Goal: Information Seeking & Learning: Learn about a topic

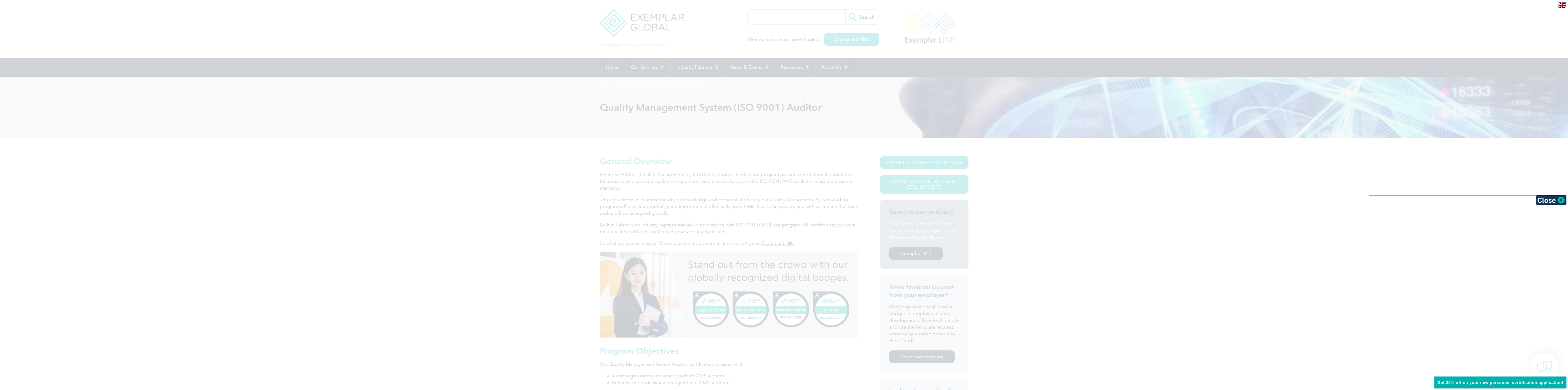
click at [1122, 232] on div at bounding box center [784, 195] width 1568 height 390
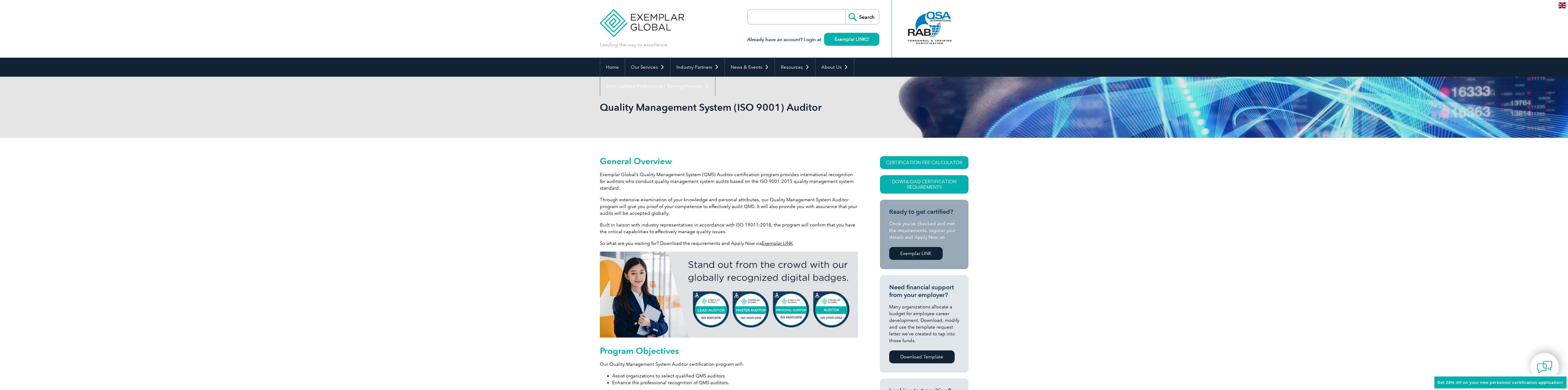
click at [659, 24] on img at bounding box center [642, 18] width 85 height 37
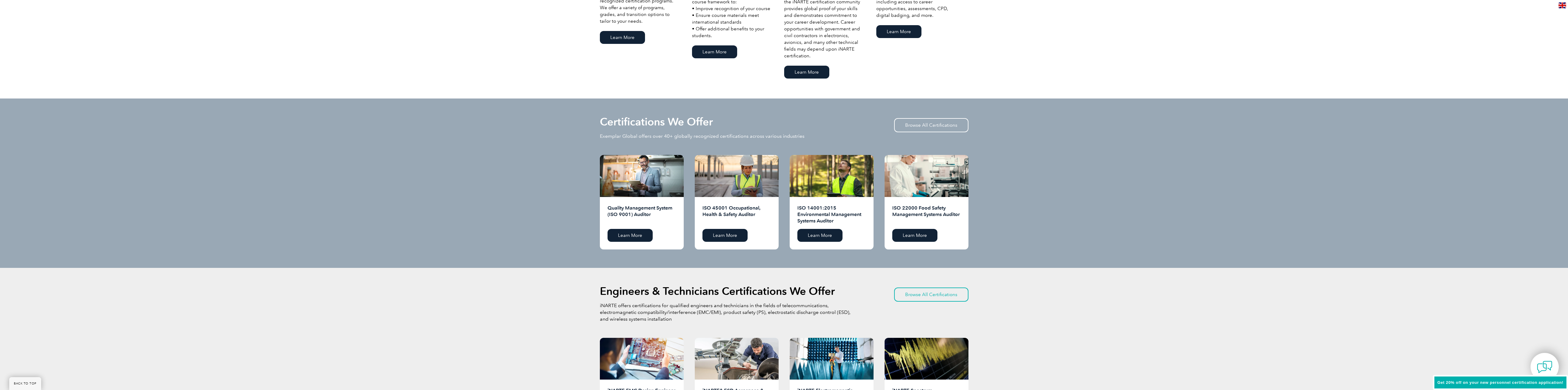
scroll to position [522, 0]
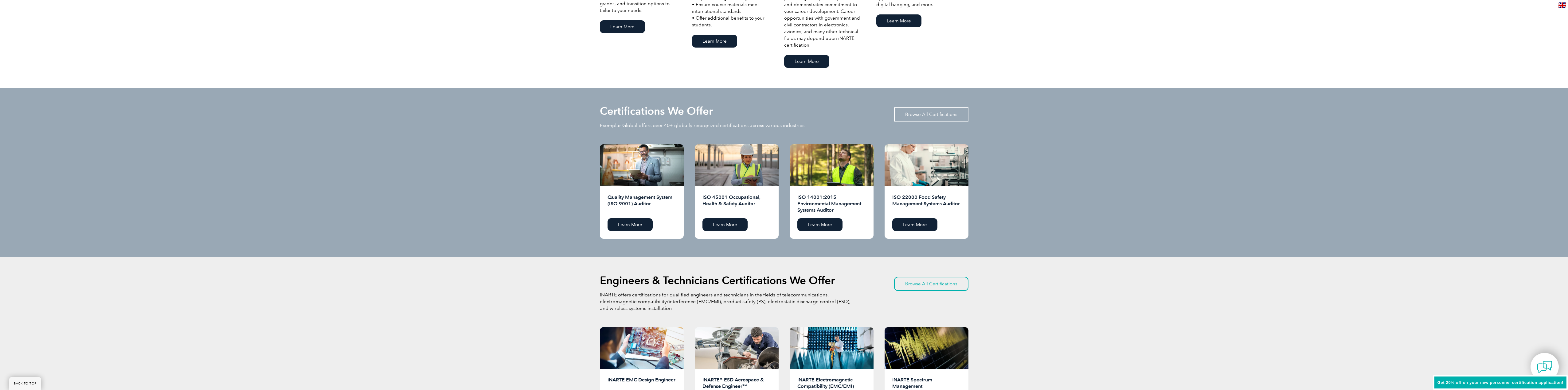
click at [924, 114] on link "Browse All Certifications" at bounding box center [931, 114] width 74 height 14
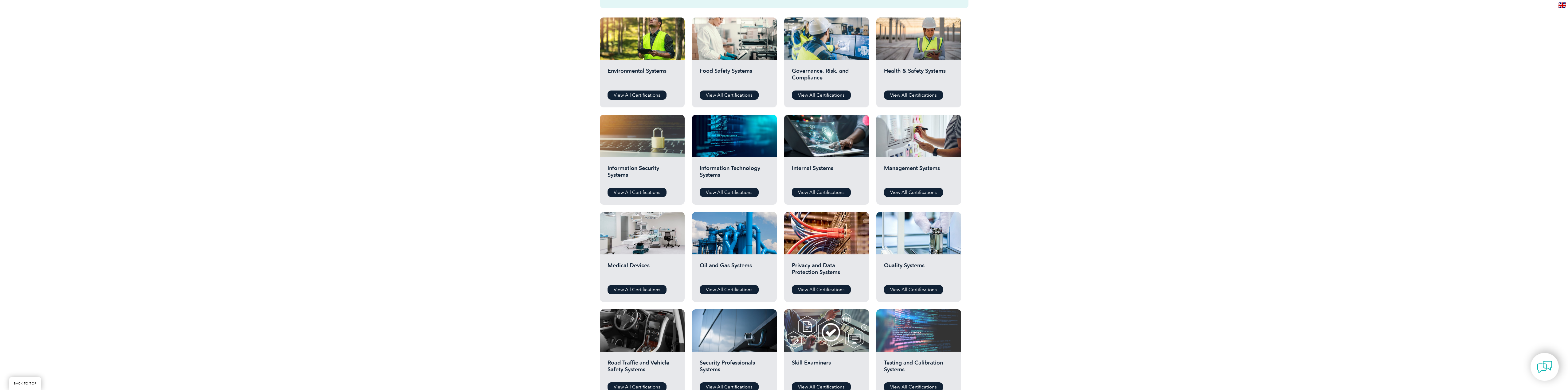
scroll to position [215, 0]
click at [919, 286] on link "View All Certifications" at bounding box center [913, 290] width 59 height 9
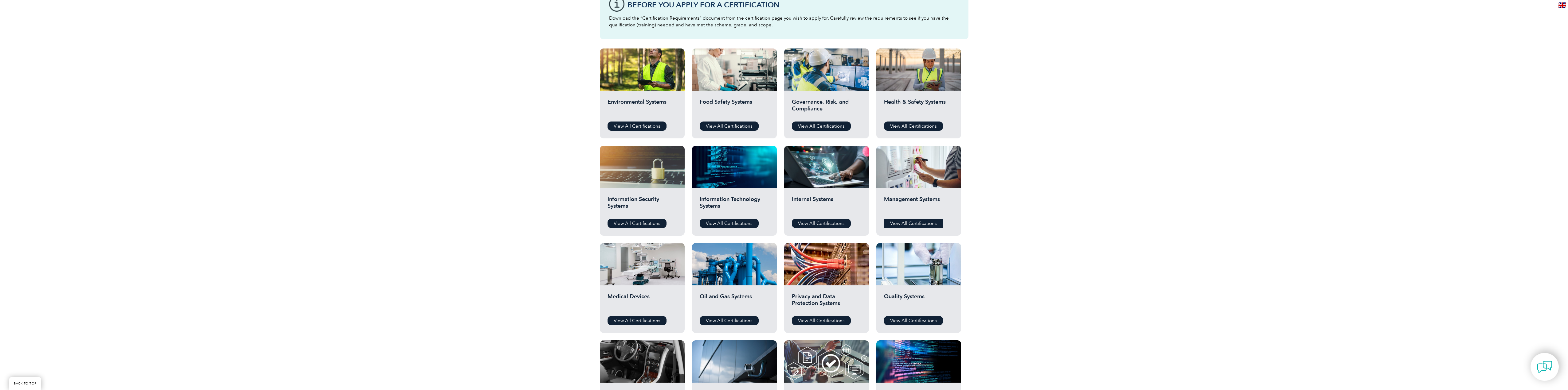
click at [923, 225] on link "View All Certifications" at bounding box center [913, 223] width 59 height 9
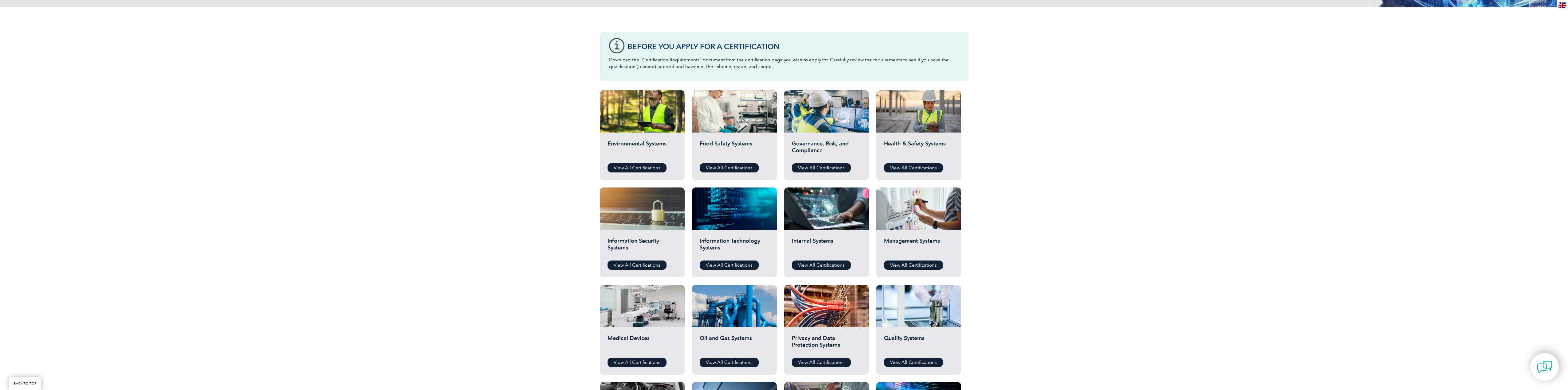
scroll to position [153, 0]
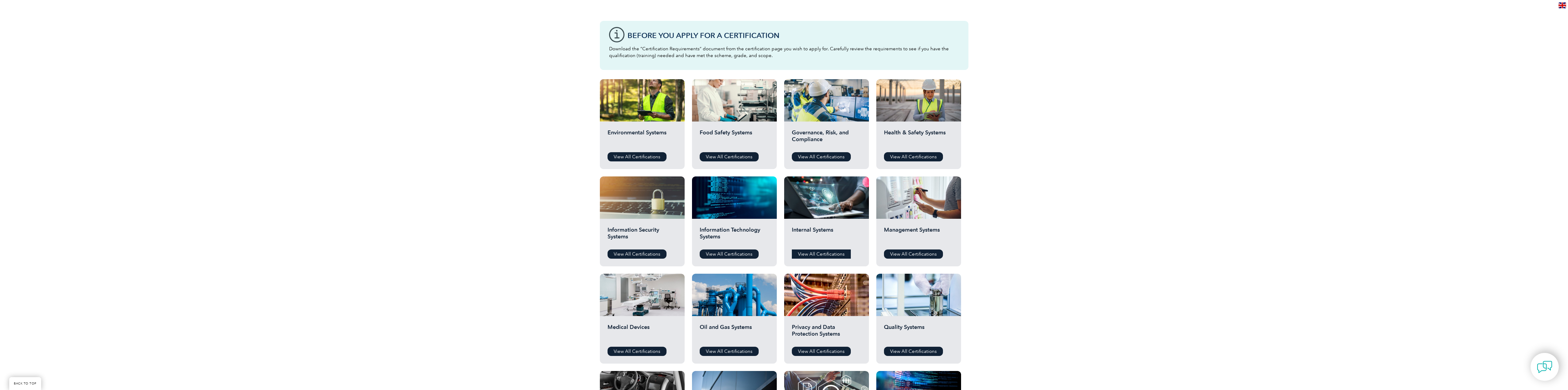
click at [810, 255] on link "View All Certifications" at bounding box center [821, 254] width 59 height 9
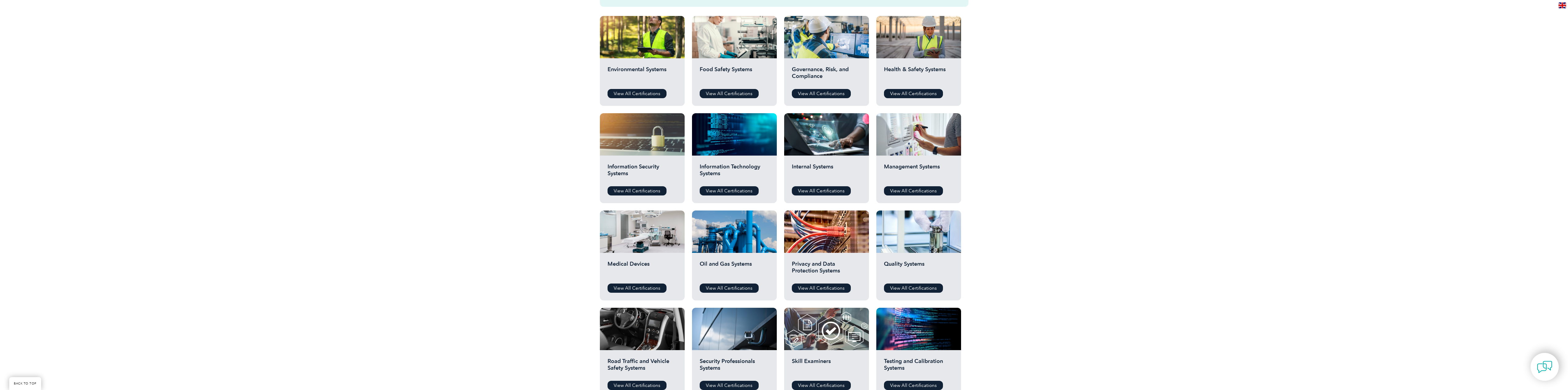
scroll to position [215, 0]
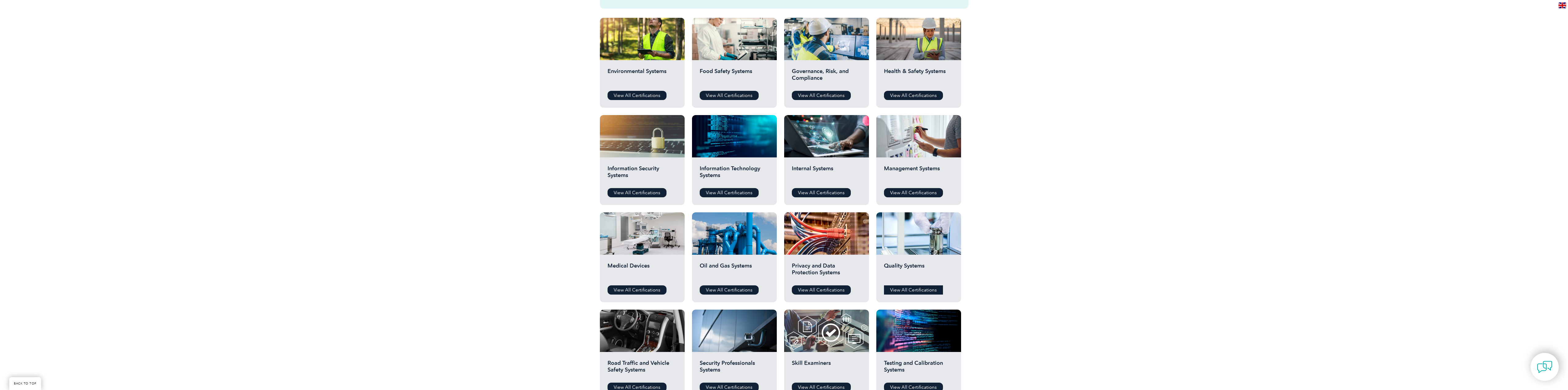
click at [916, 290] on link "View All Certifications" at bounding box center [913, 290] width 59 height 9
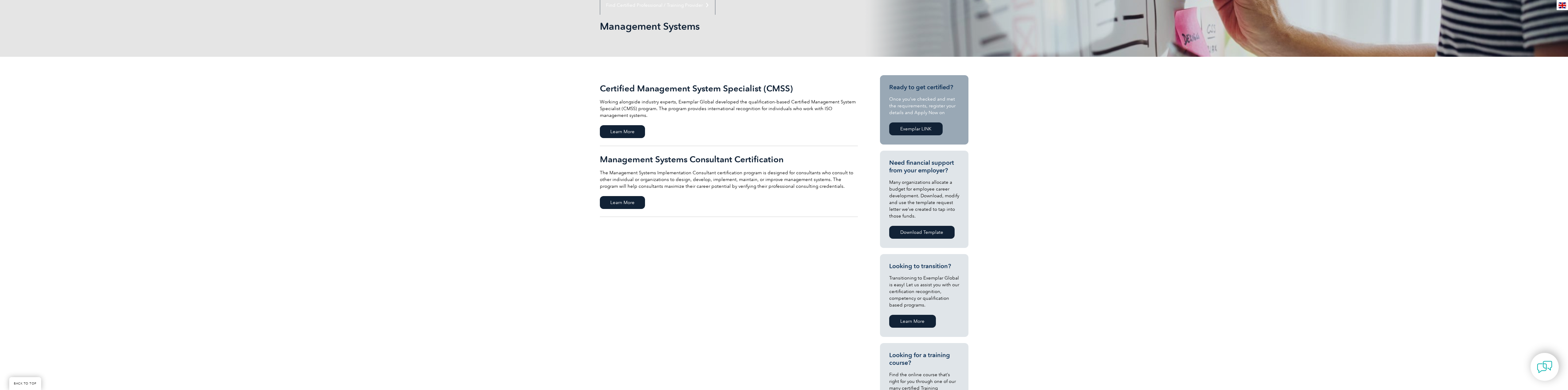
scroll to position [92, 0]
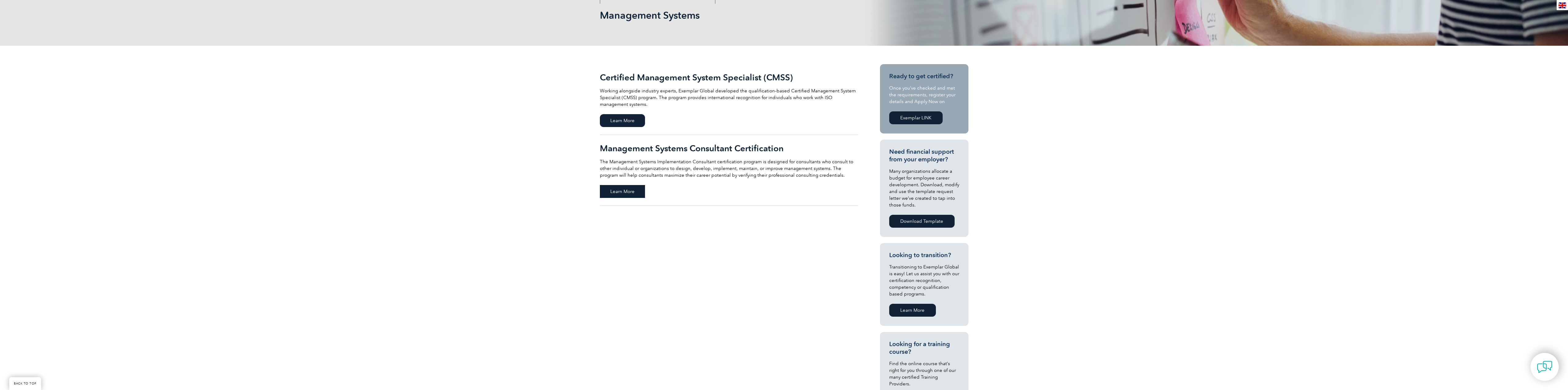
click at [623, 191] on span "Learn More" at bounding box center [622, 191] width 45 height 13
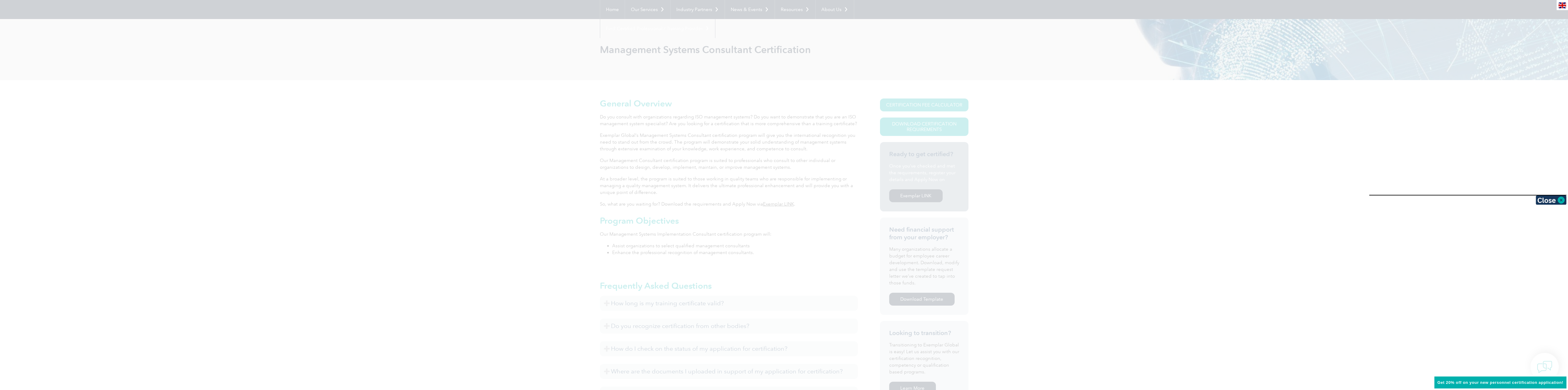
scroll to position [55, 0]
click at [793, 249] on div at bounding box center [784, 195] width 1568 height 390
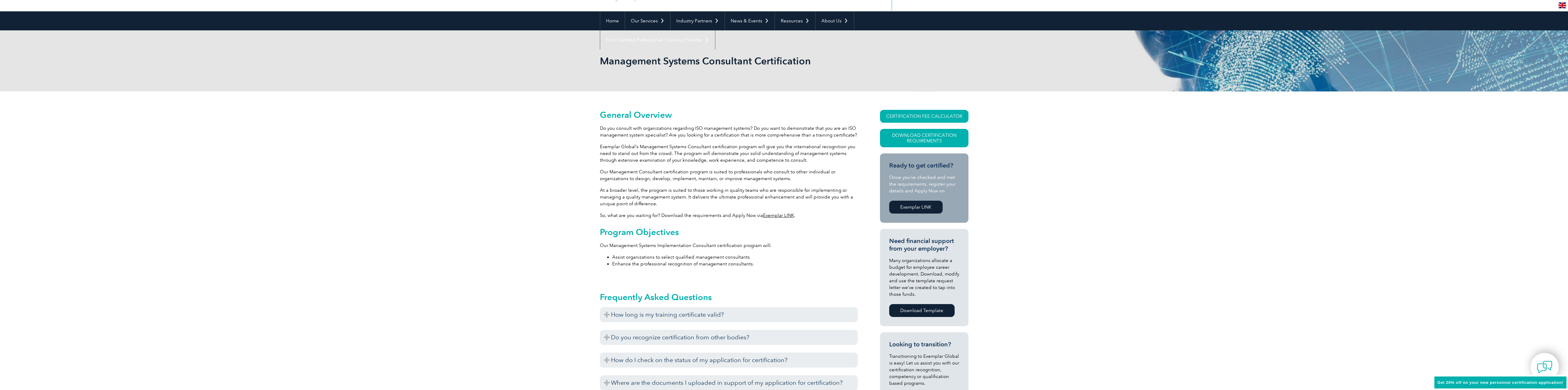
scroll to position [0, 0]
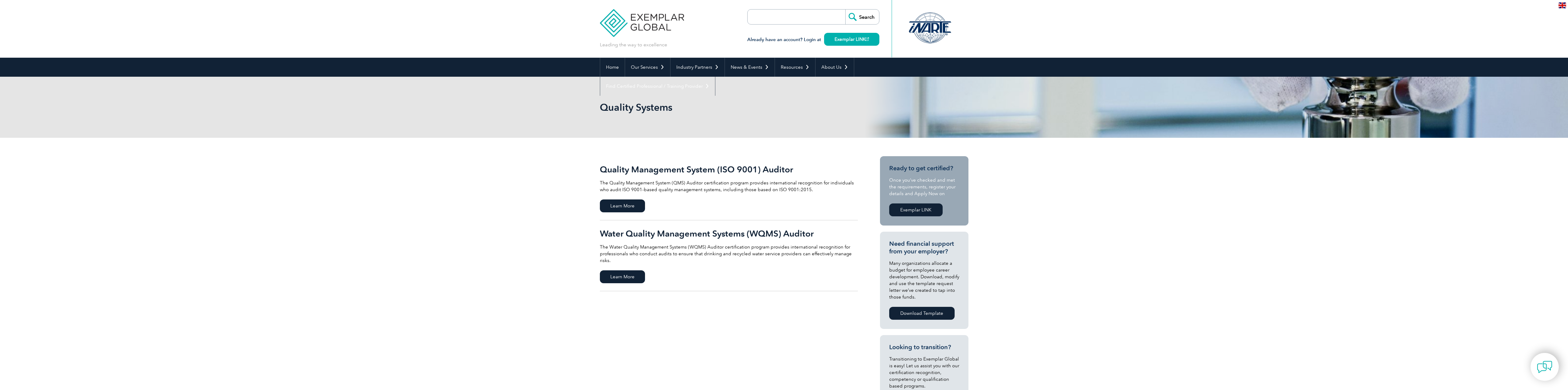
click at [610, 196] on link "Quality Management System (ISO 9001) Auditor The Quality Management System (QMS…" at bounding box center [729, 188] width 258 height 64
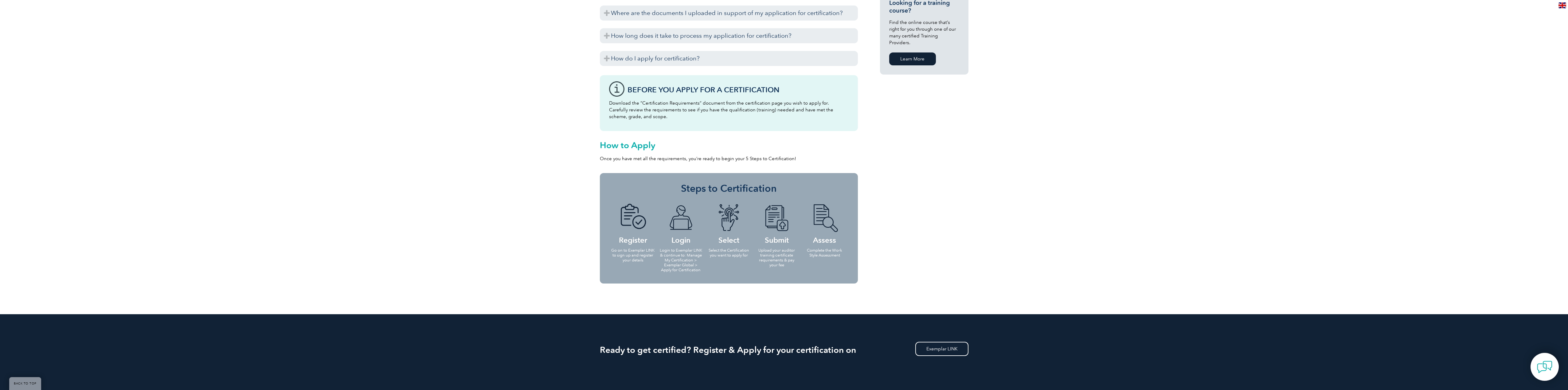
scroll to position [522, 0]
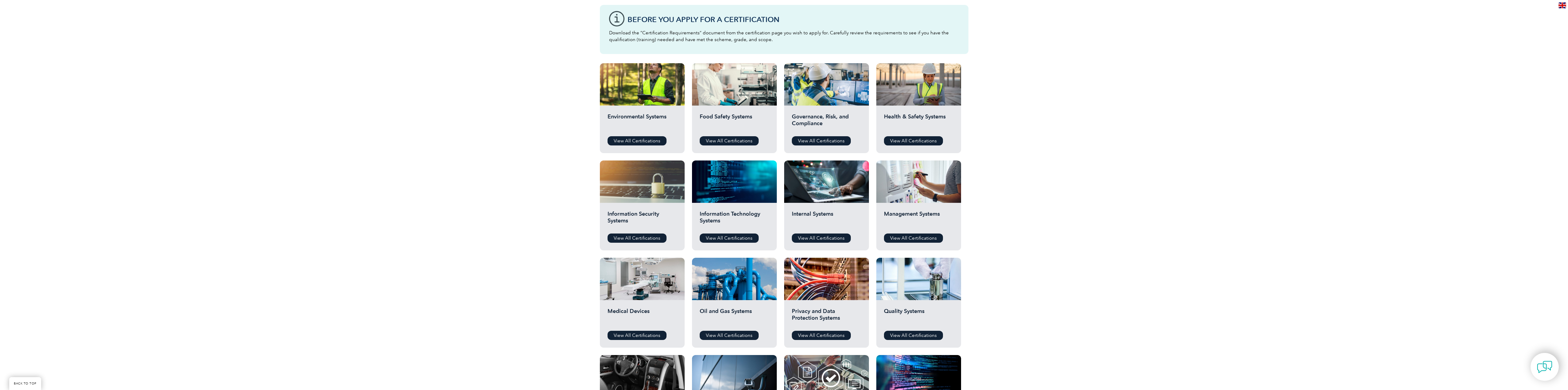
scroll to position [184, 0]
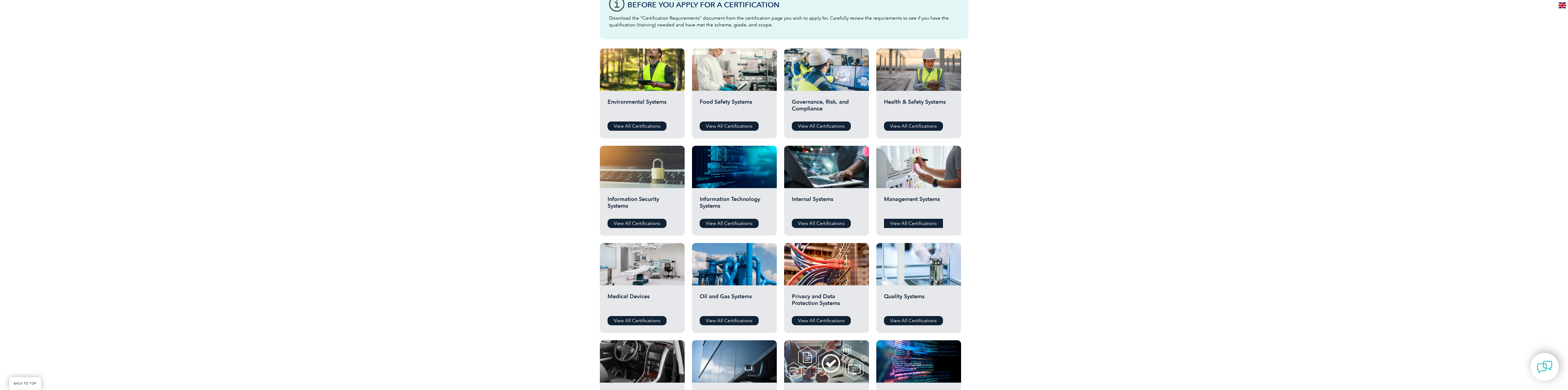
click at [922, 223] on link "View All Certifications" at bounding box center [913, 223] width 59 height 9
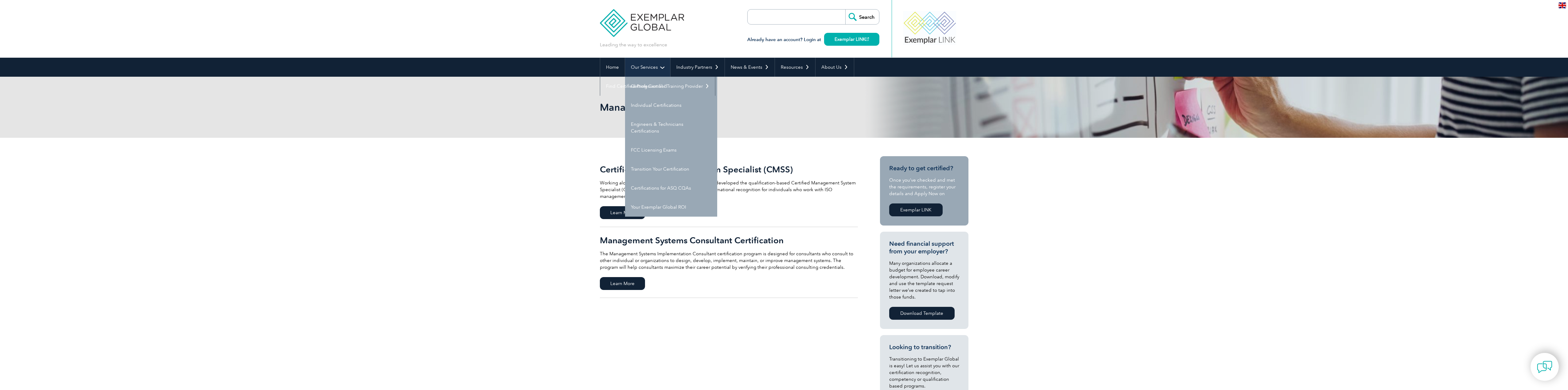
click at [654, 66] on link "Our Services" at bounding box center [648, 67] width 45 height 19
click at [643, 105] on link "Individual Certifications" at bounding box center [671, 105] width 92 height 19
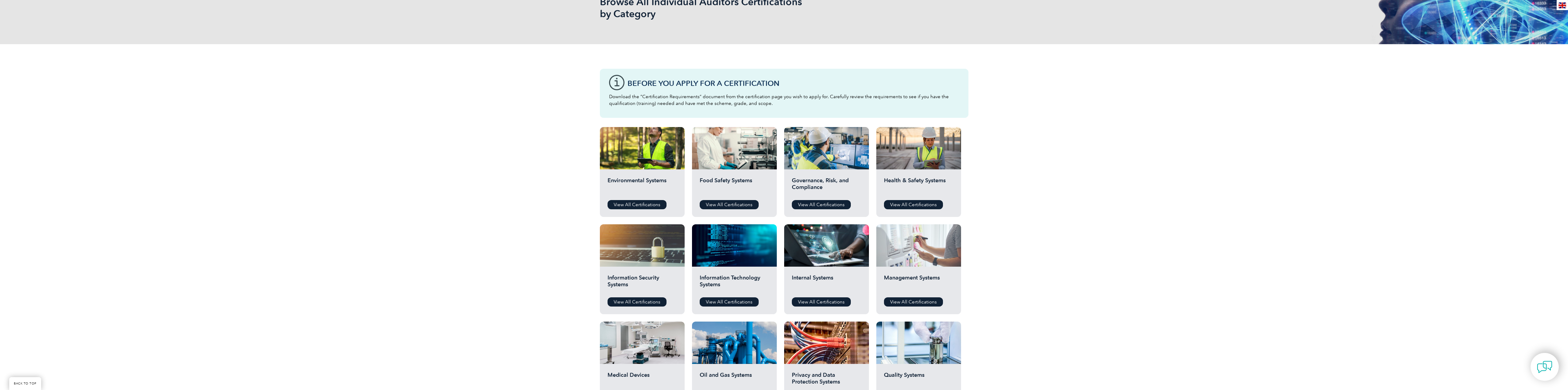
scroll to position [153, 0]
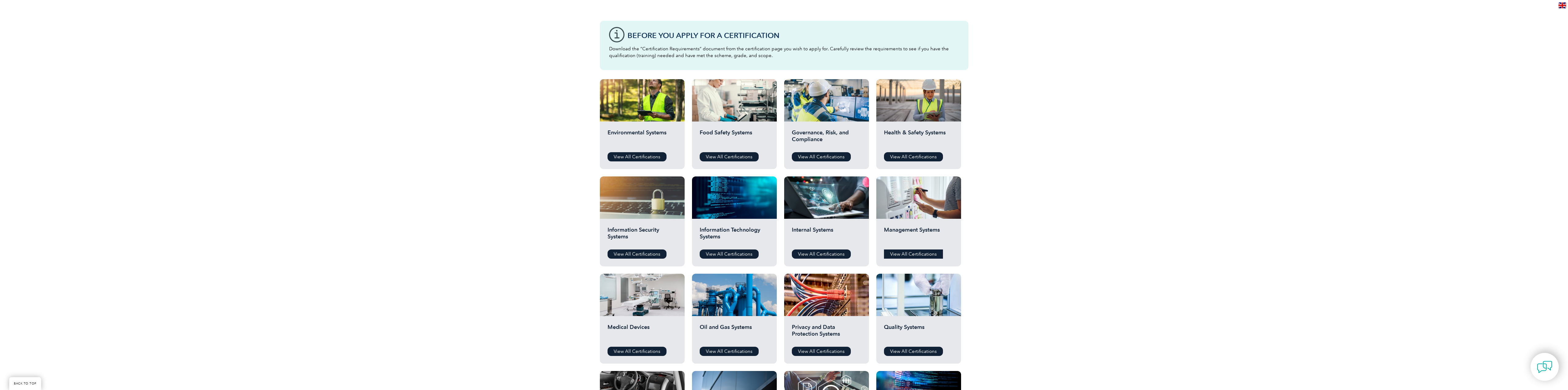
click at [915, 250] on link "View All Certifications" at bounding box center [913, 254] width 59 height 9
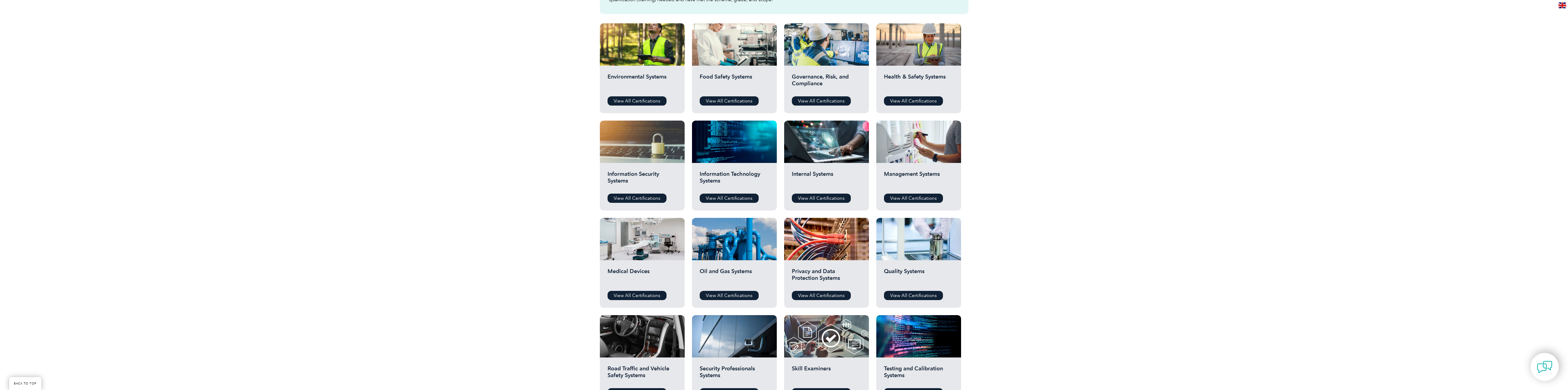
scroll to position [215, 0]
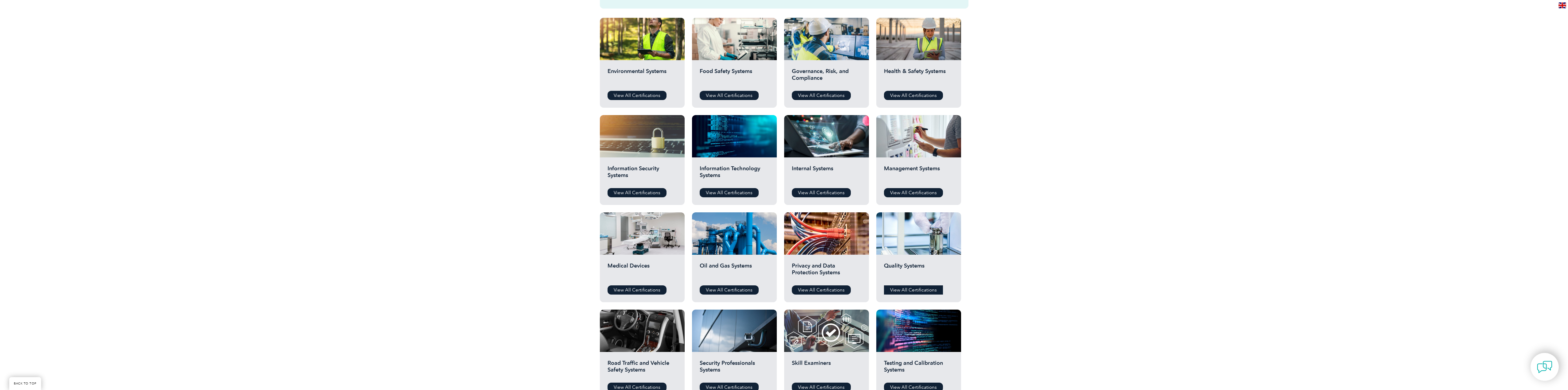
click at [921, 290] on link "View All Certifications" at bounding box center [913, 290] width 59 height 9
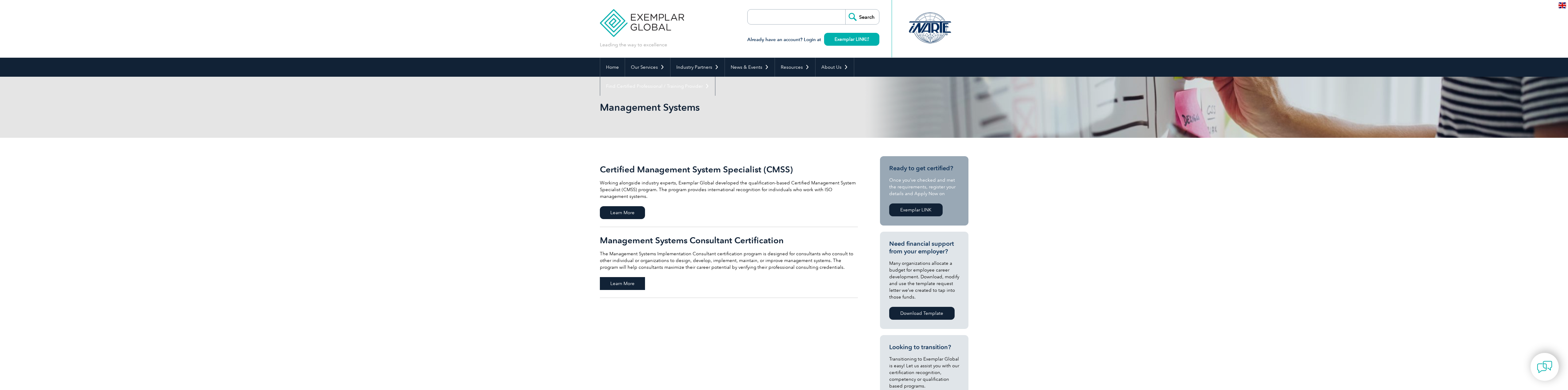
click at [619, 283] on span "Learn More" at bounding box center [622, 284] width 45 height 13
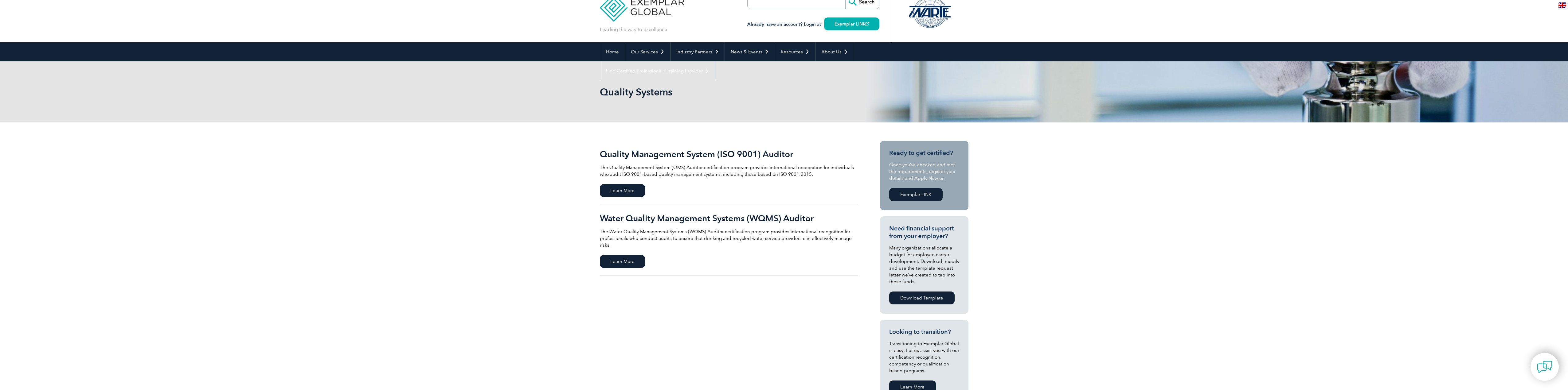
scroll to position [30, 0]
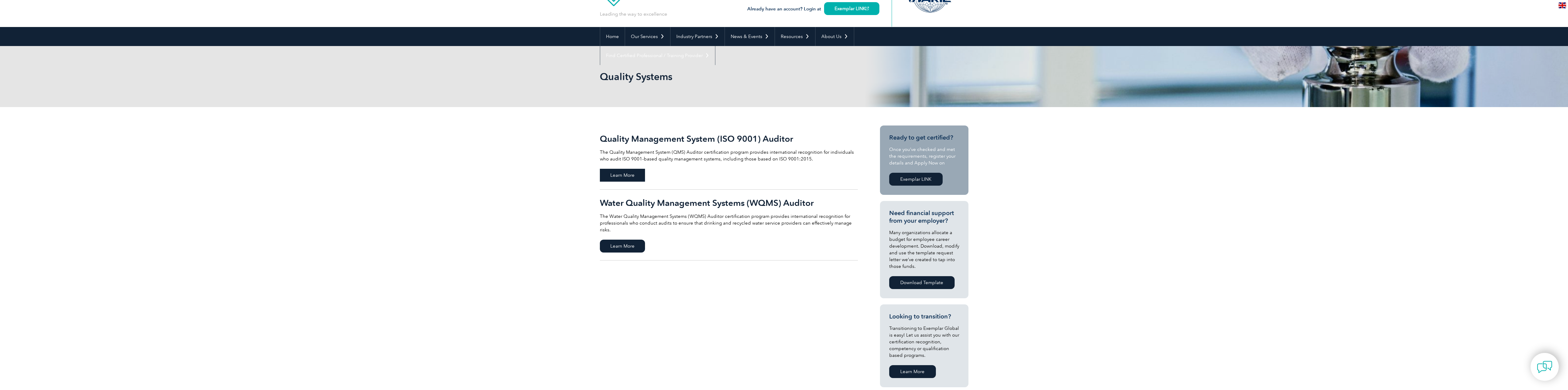
click at [634, 172] on span "Learn More" at bounding box center [622, 175] width 45 height 13
